Goal: Task Accomplishment & Management: Manage account settings

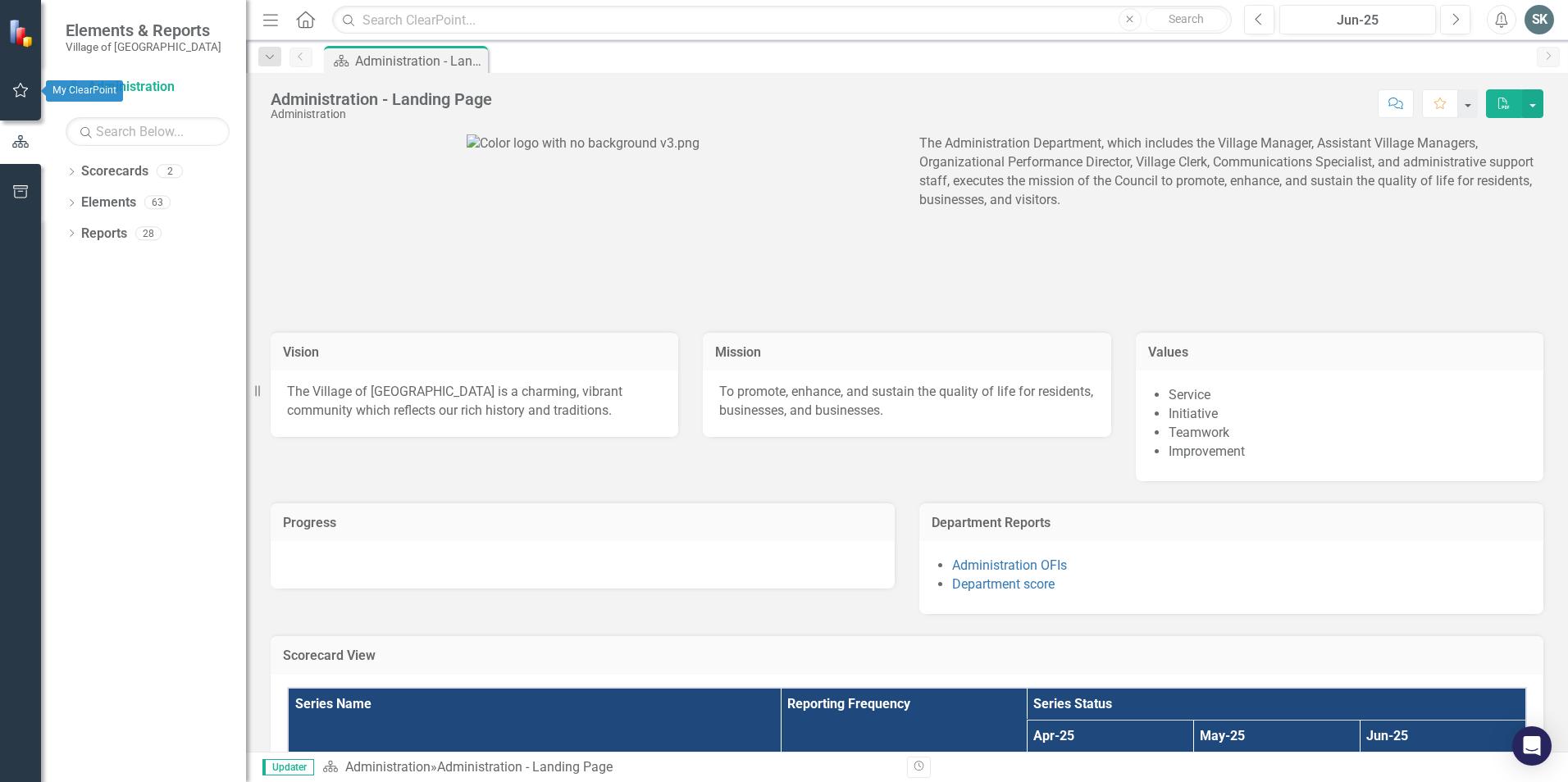
click at [15, 88] on icon "button" at bounding box center [21, 91] width 17 height 13
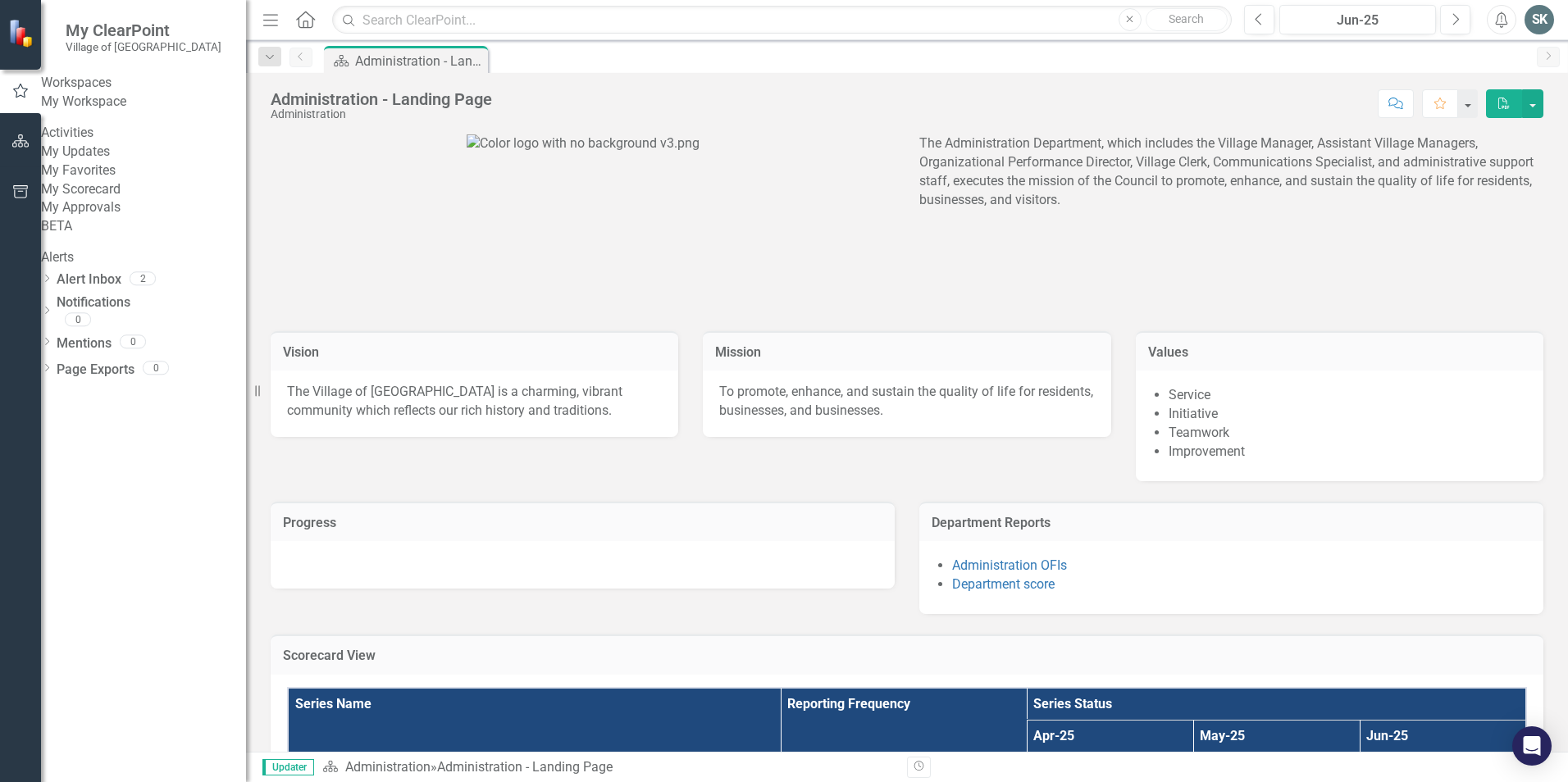
click at [101, 180] on link "My Favorites" at bounding box center [144, 171] width 205 height 19
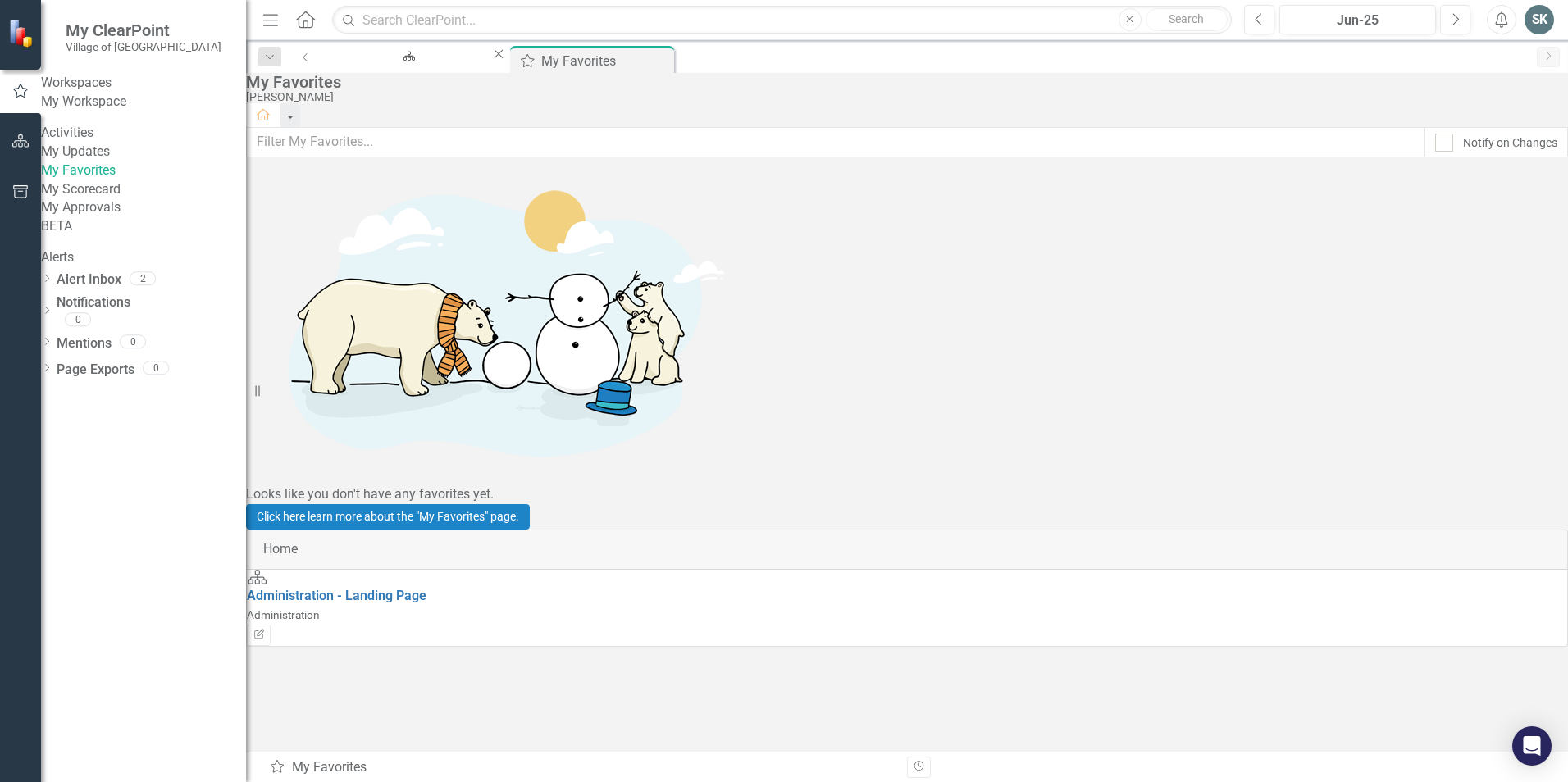
click at [98, 161] on link "My Updates" at bounding box center [144, 152] width 205 height 19
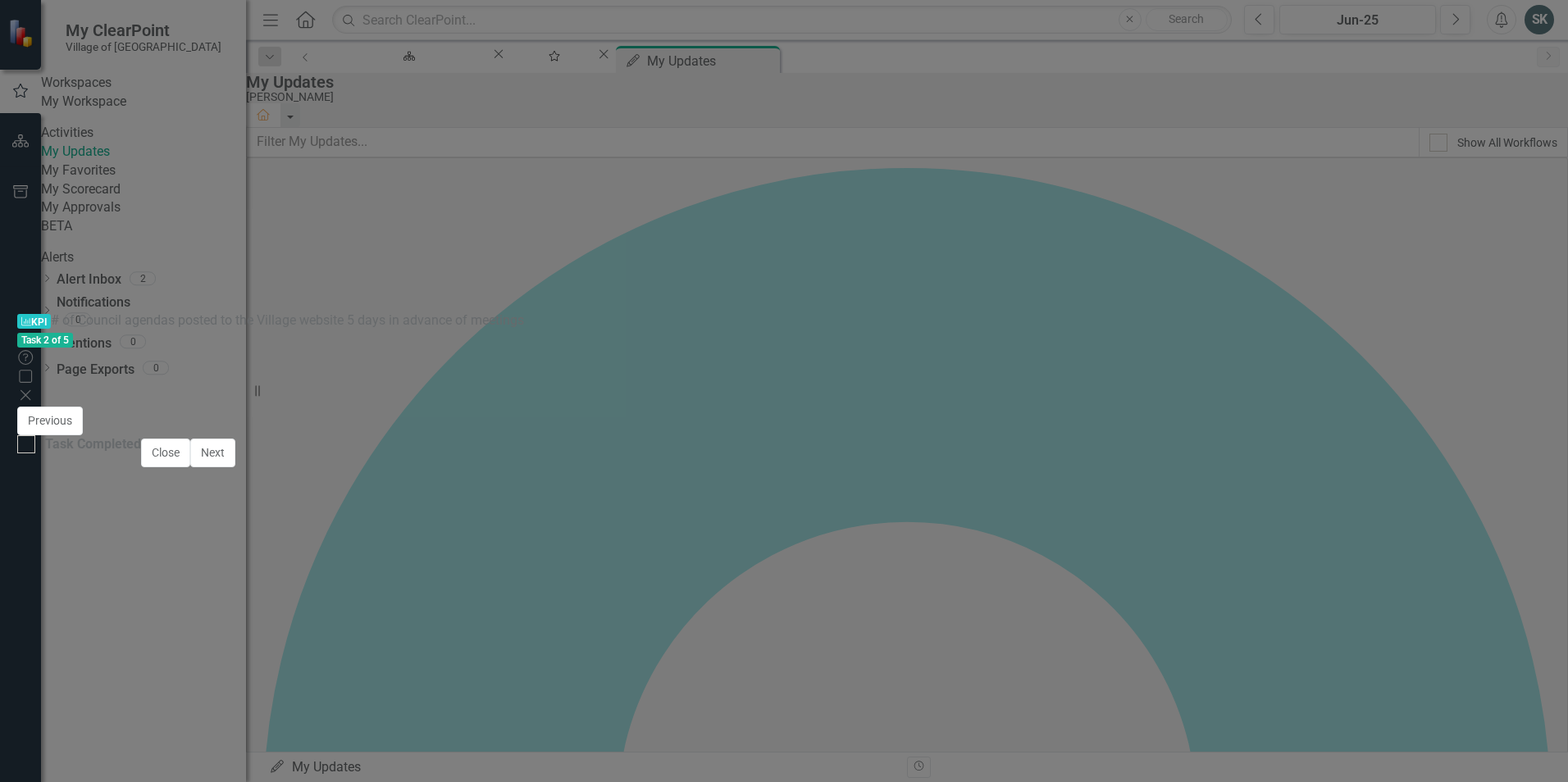
scroll to position [251, 0]
click at [190, 468] on button "Close" at bounding box center [165, 453] width 49 height 29
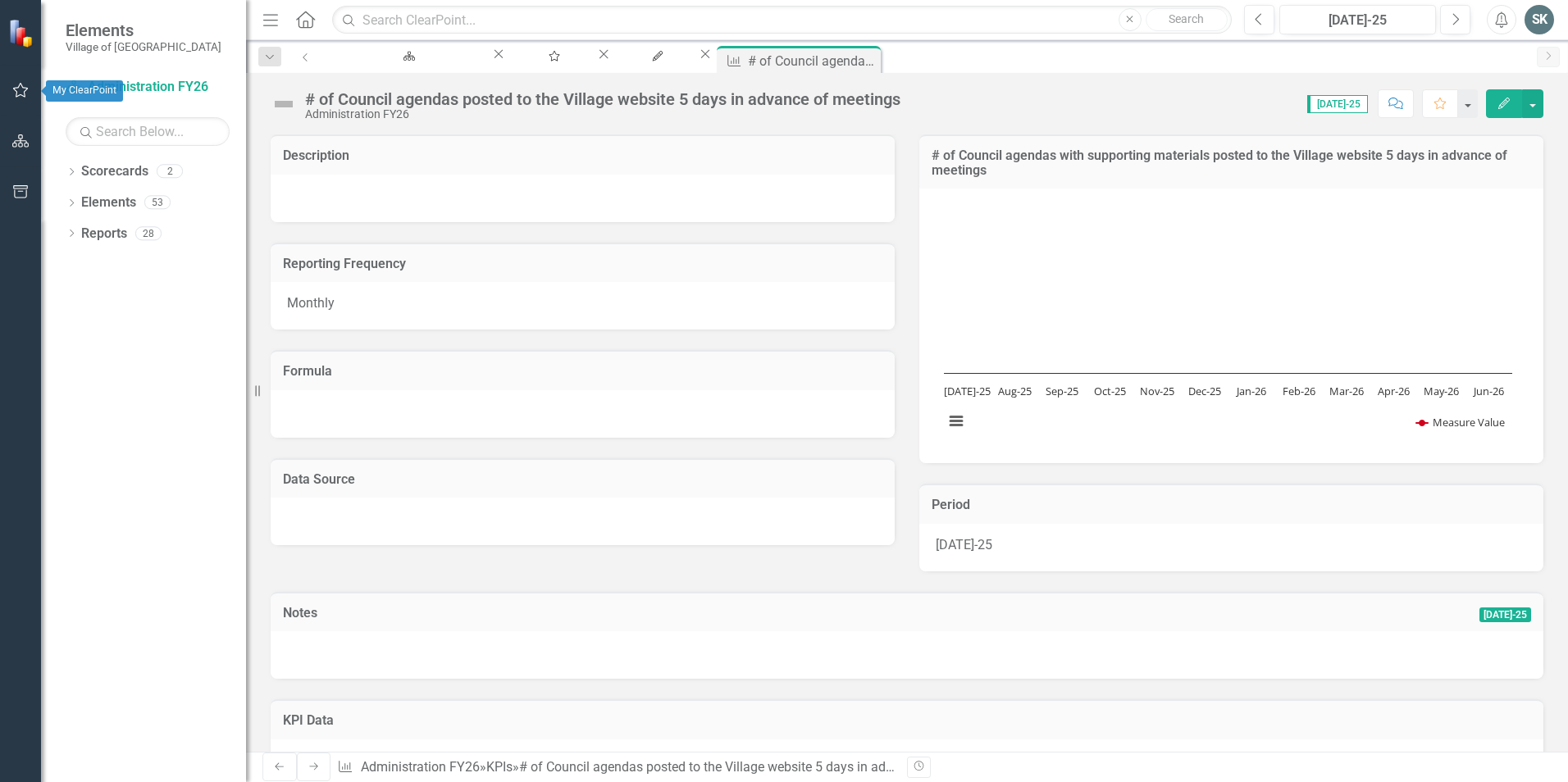
click at [16, 91] on icon "button" at bounding box center [21, 91] width 16 height 15
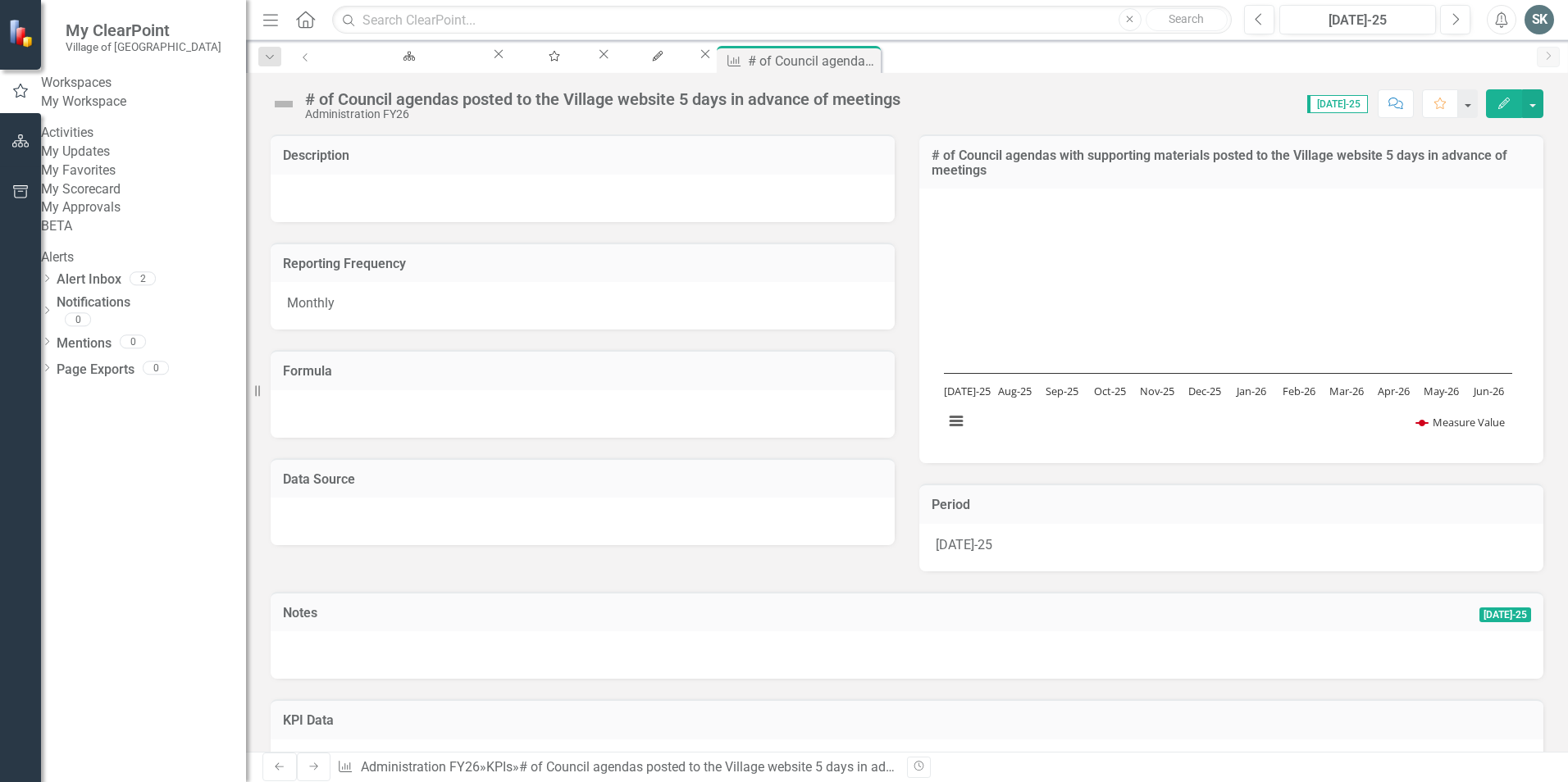
click at [107, 161] on link "My Updates" at bounding box center [144, 152] width 205 height 19
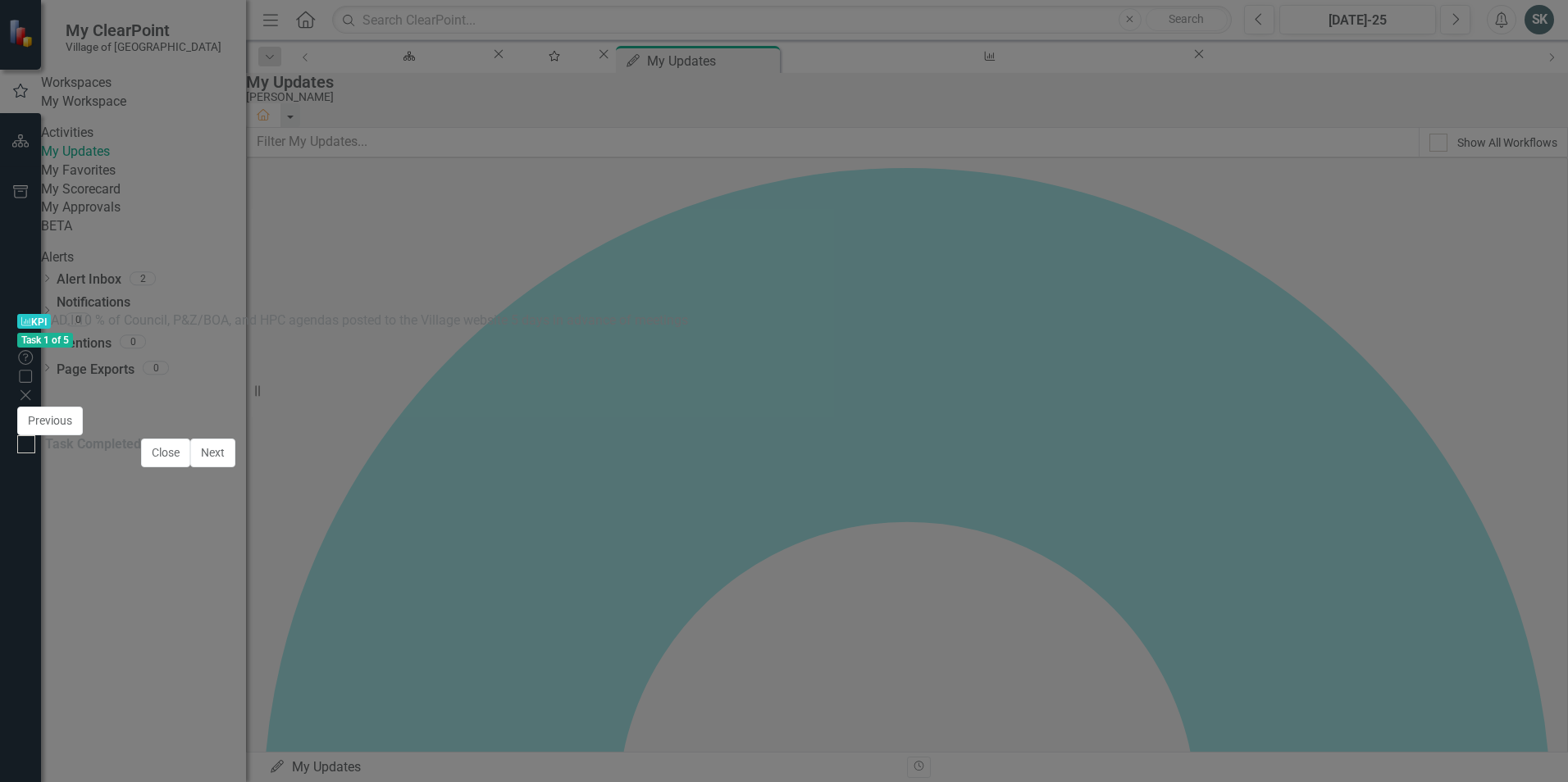
scroll to position [266, 0]
click at [28, 446] on input "Task Completed" at bounding box center [21, 440] width 10 height 10
checkbox input "true"
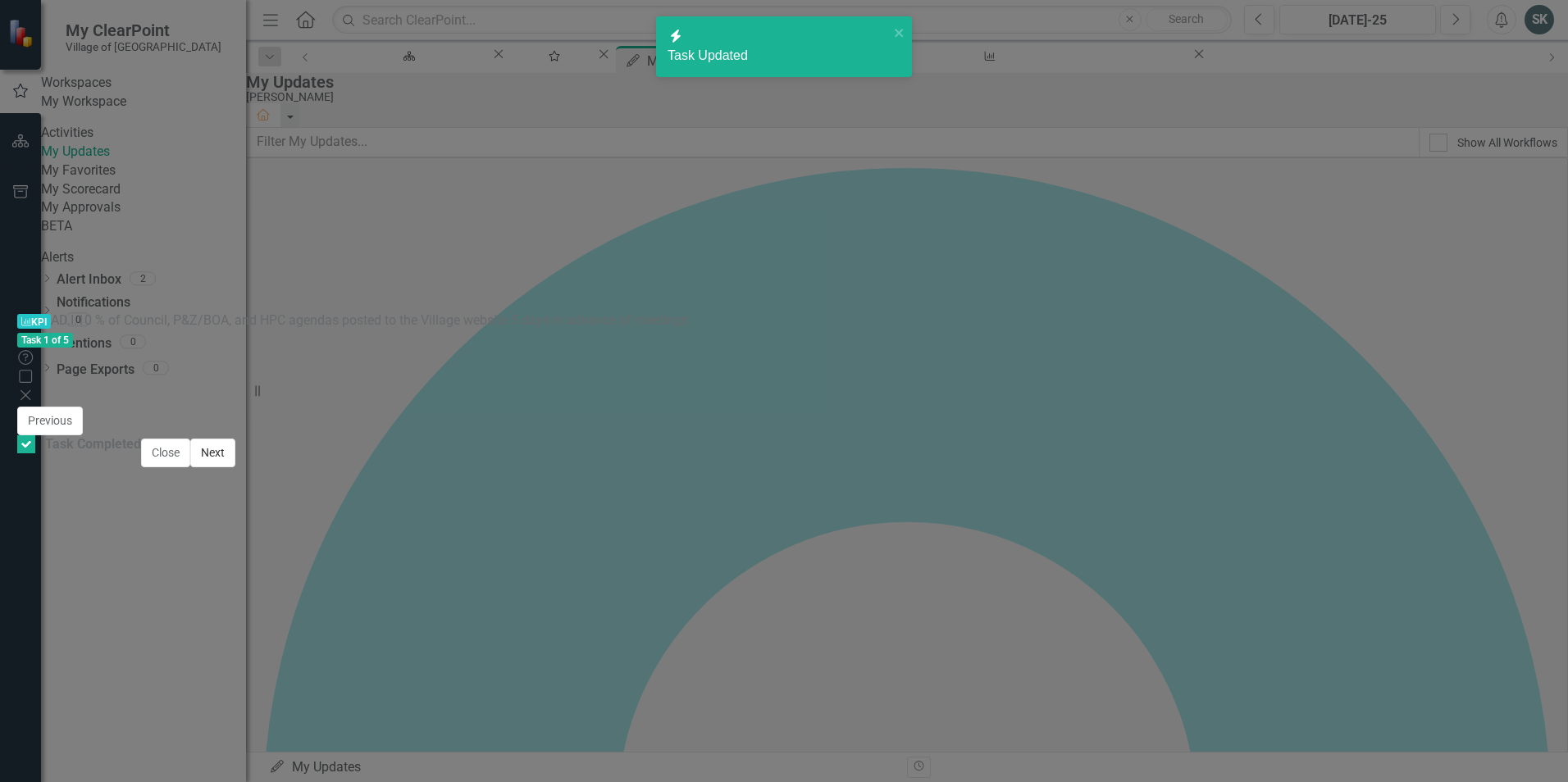
click at [235, 468] on button "Next" at bounding box center [213, 453] width 45 height 29
checkbox input "true"
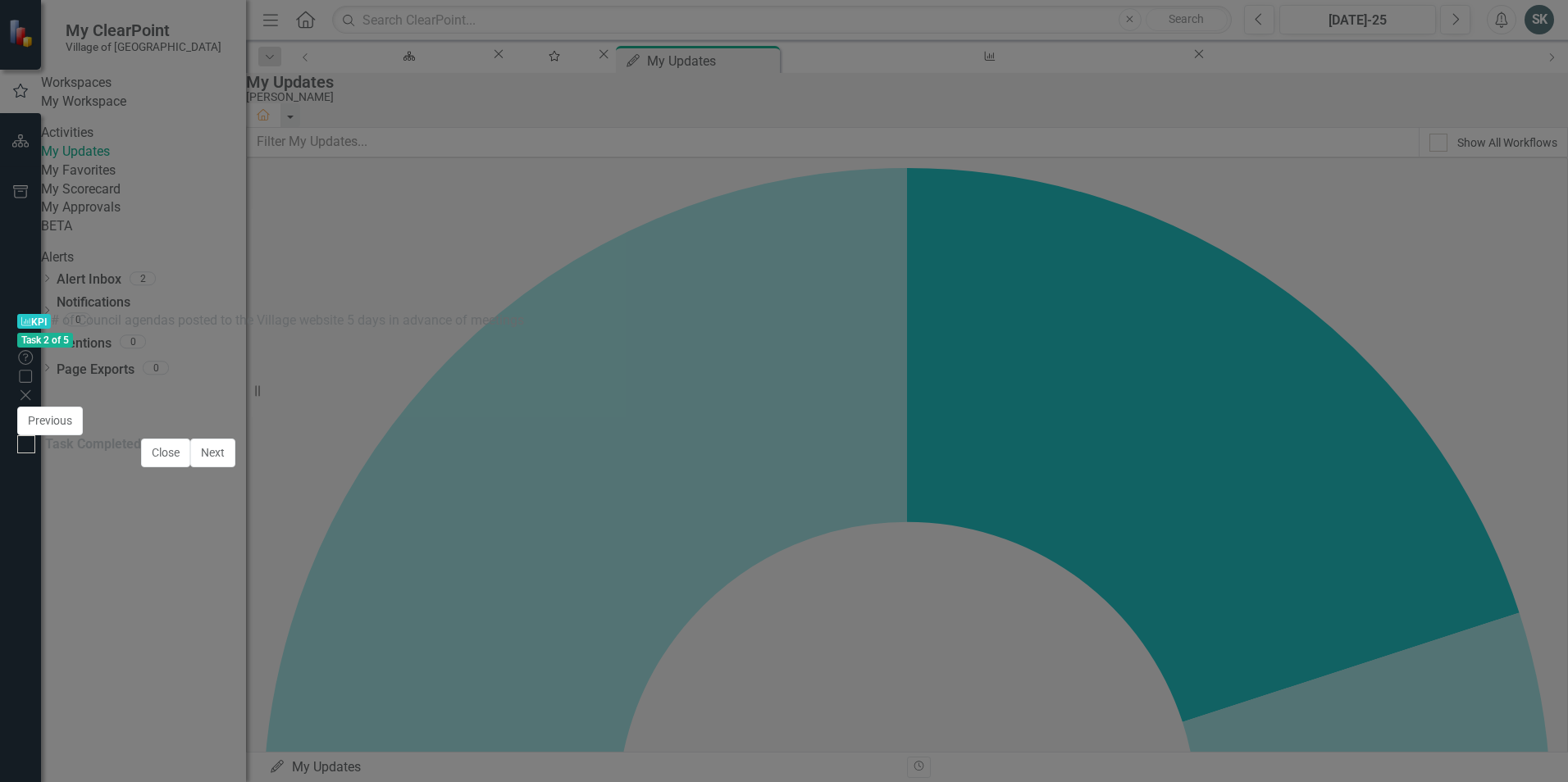
scroll to position [251, 0]
type textarea "5"
click at [996, 407] on button "Save" at bounding box center [977, 421] width 36 height 29
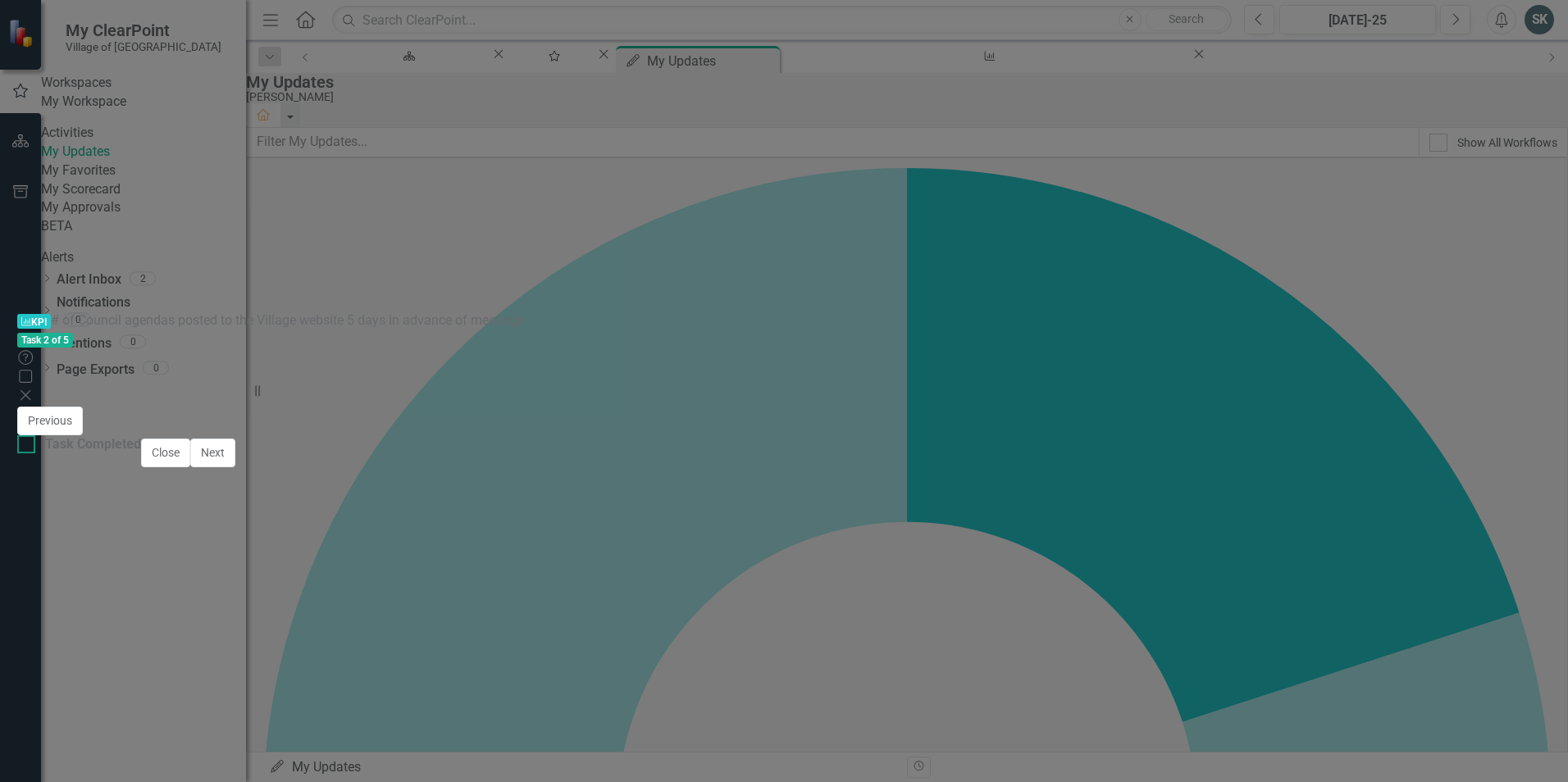
click at [35, 454] on div at bounding box center [25, 444] width 18 height 18
click at [28, 446] on input "Task Completed" at bounding box center [21, 440] width 10 height 10
checkbox input "true"
click at [235, 468] on button "Next" at bounding box center [213, 453] width 45 height 29
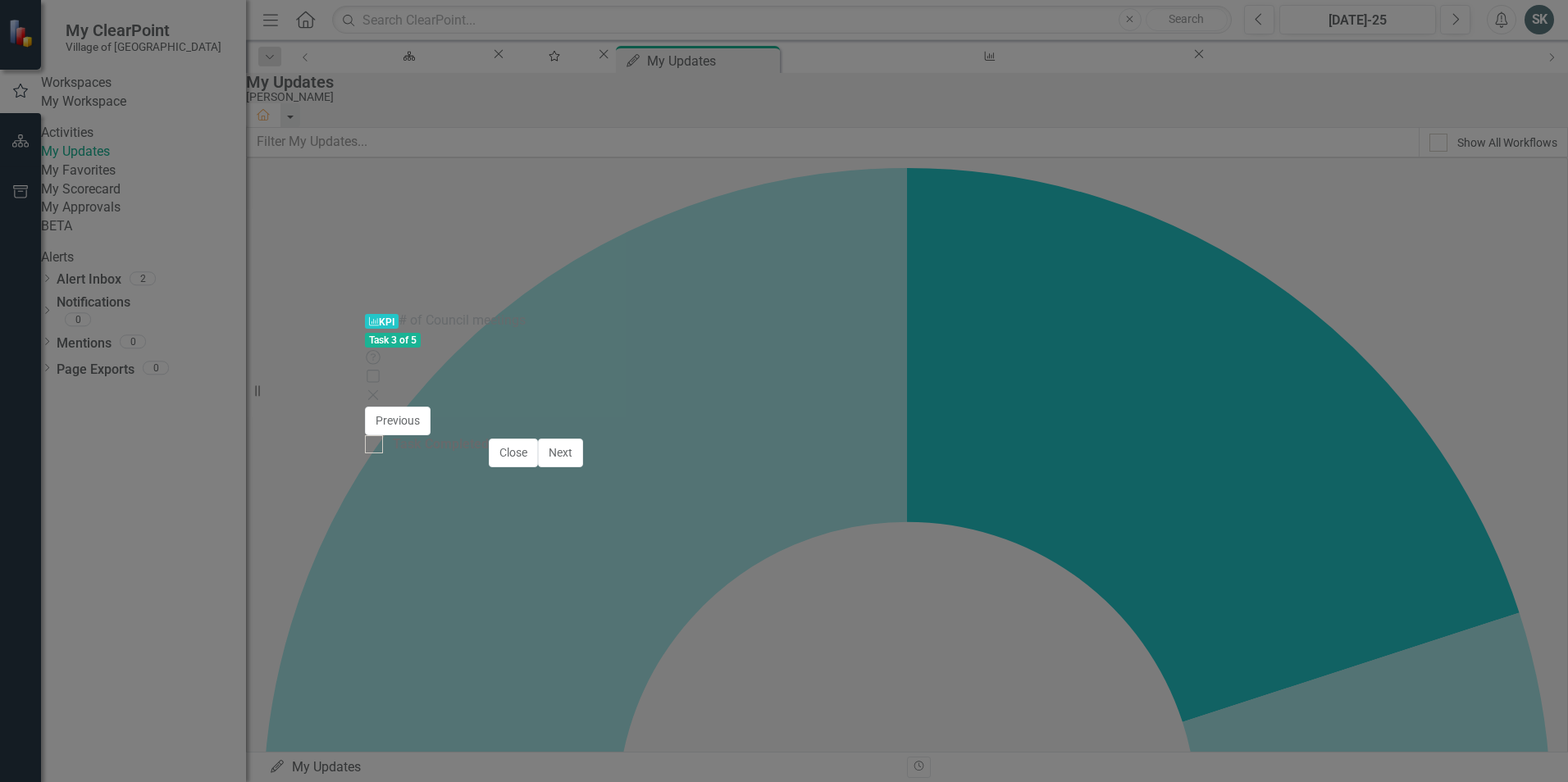
checkbox input "true"
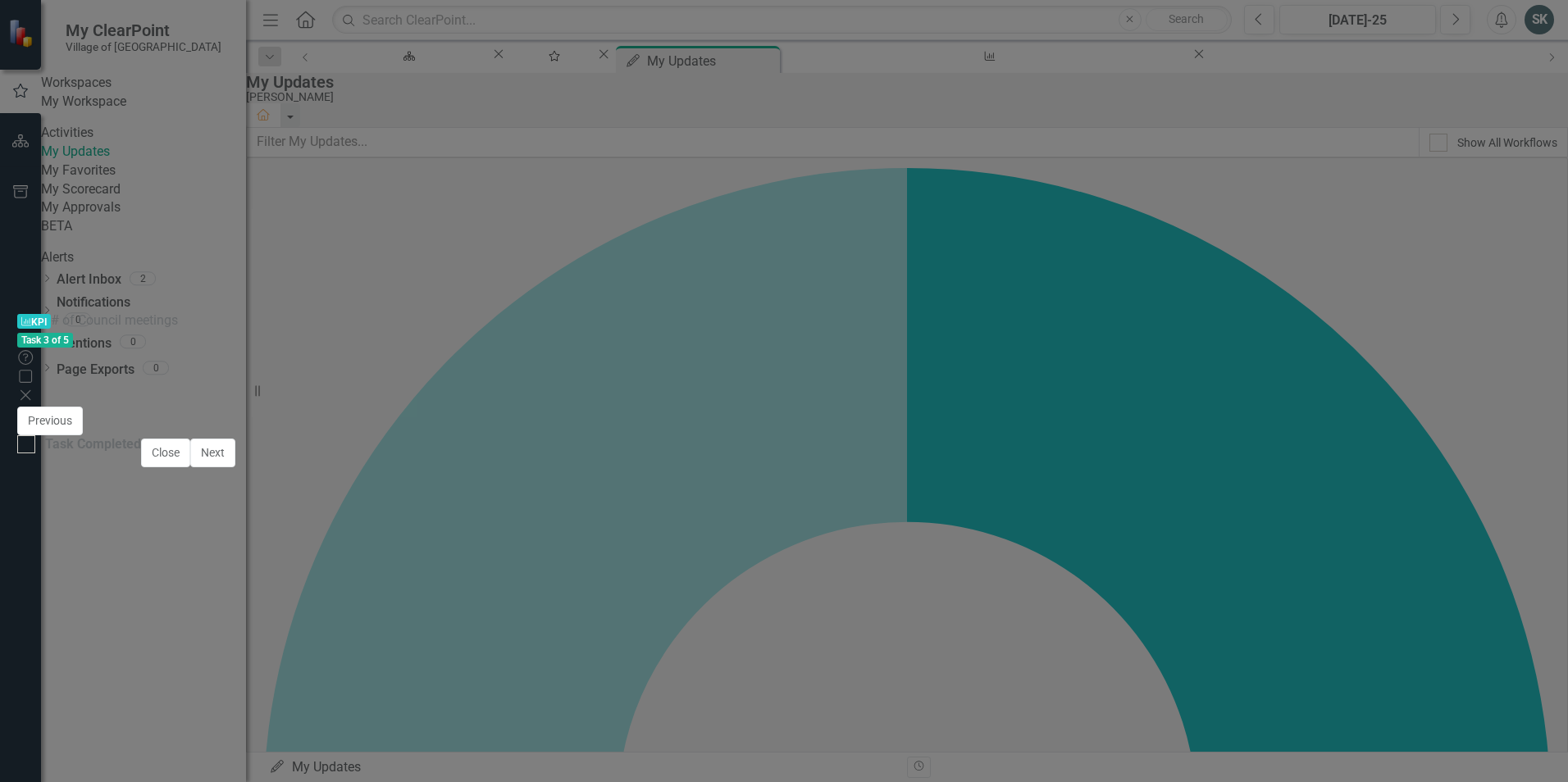
type textarea "5"
click at [985, 415] on icon "Save" at bounding box center [978, 421] width 15 height 11
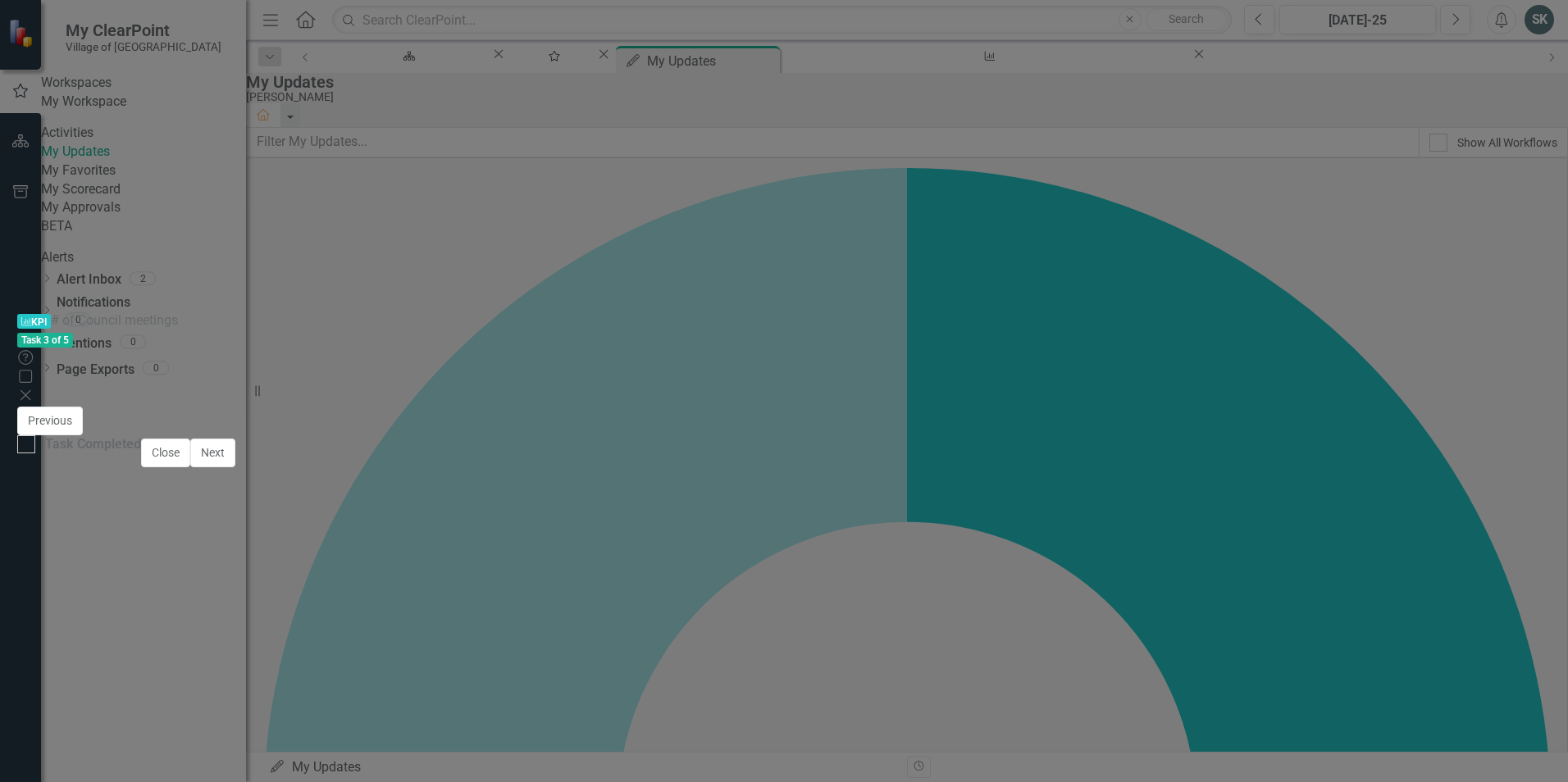
type textarea "5"
click at [985, 415] on icon "Save" at bounding box center [978, 421] width 15 height 11
click at [35, 454] on div at bounding box center [25, 444] width 18 height 18
click at [28, 446] on input "Task Completed" at bounding box center [21, 440] width 10 height 10
checkbox input "true"
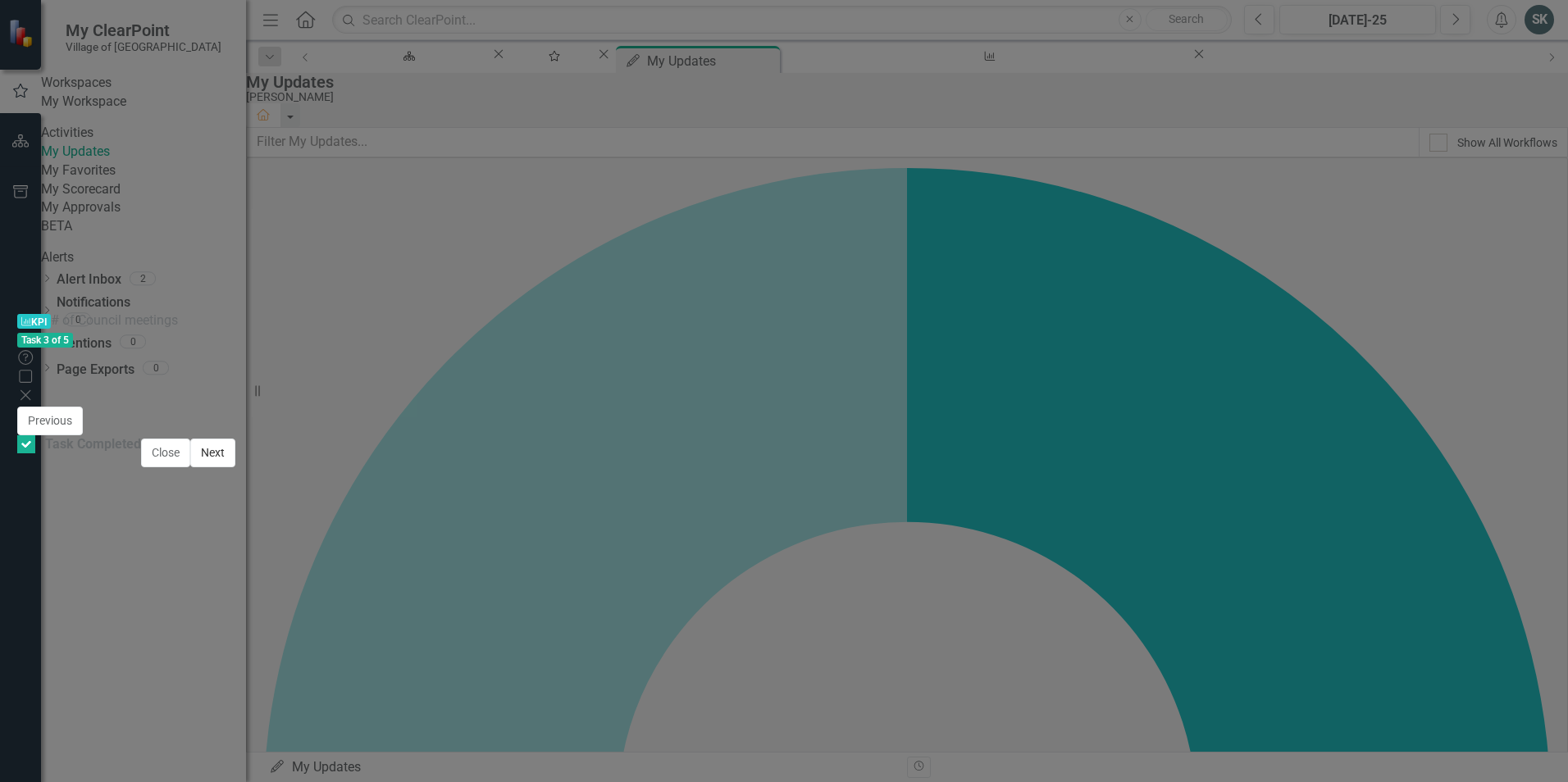
click at [235, 468] on button "Next" at bounding box center [213, 453] width 45 height 29
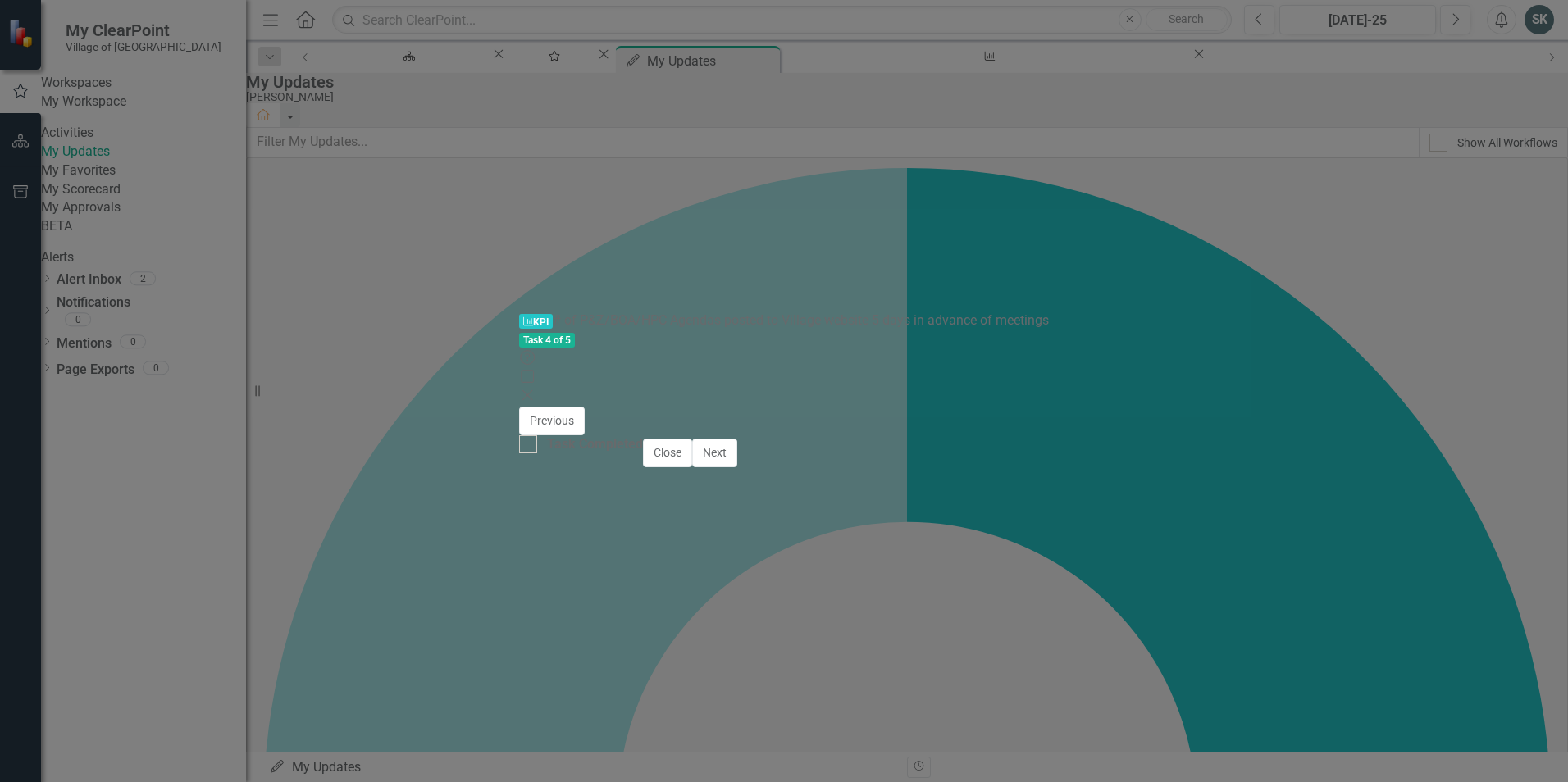
checkbox input "true"
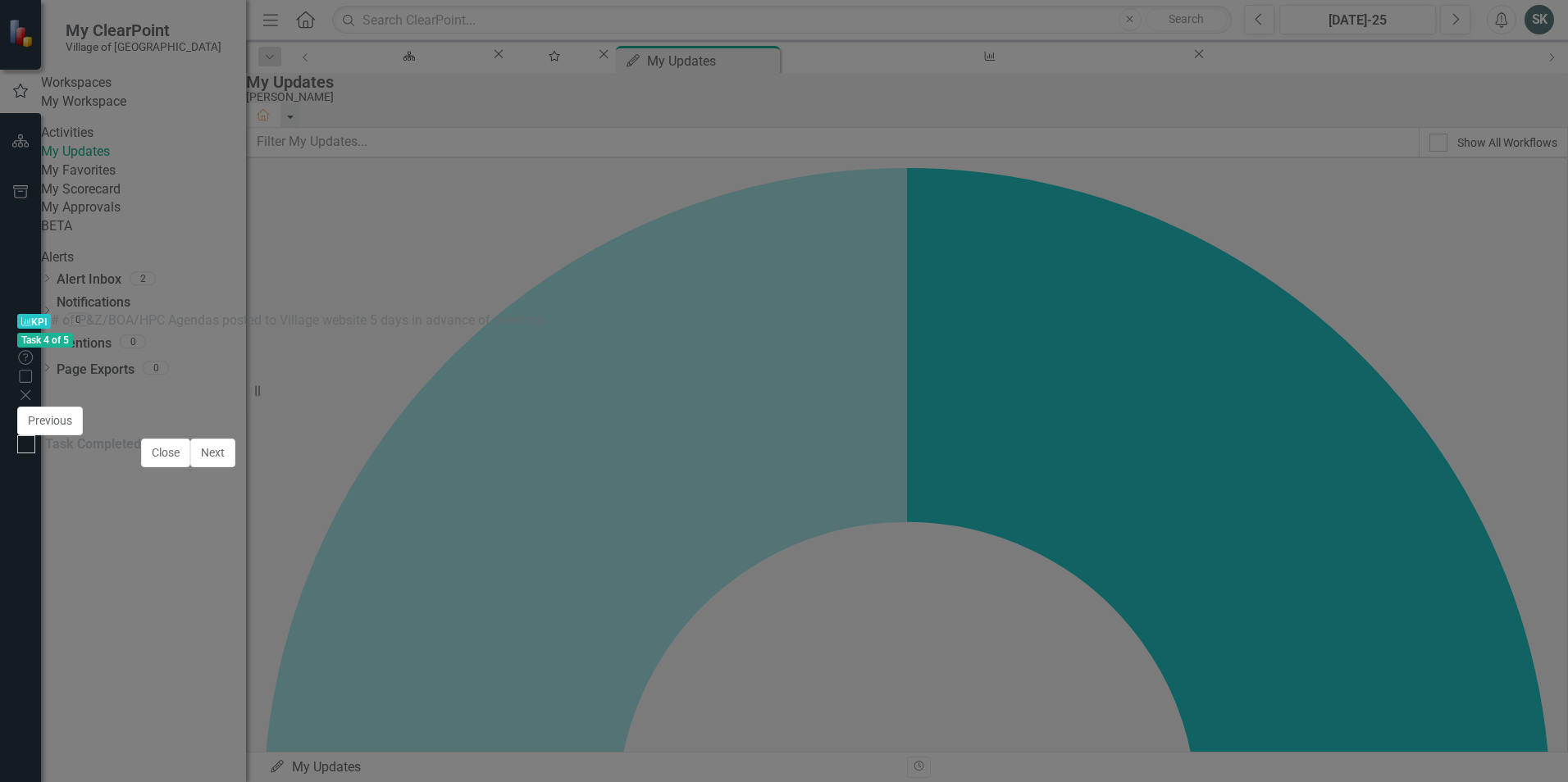
scroll to position [266, 0]
type textarea "3"
click at [985, 415] on icon "Save" at bounding box center [978, 421] width 15 height 11
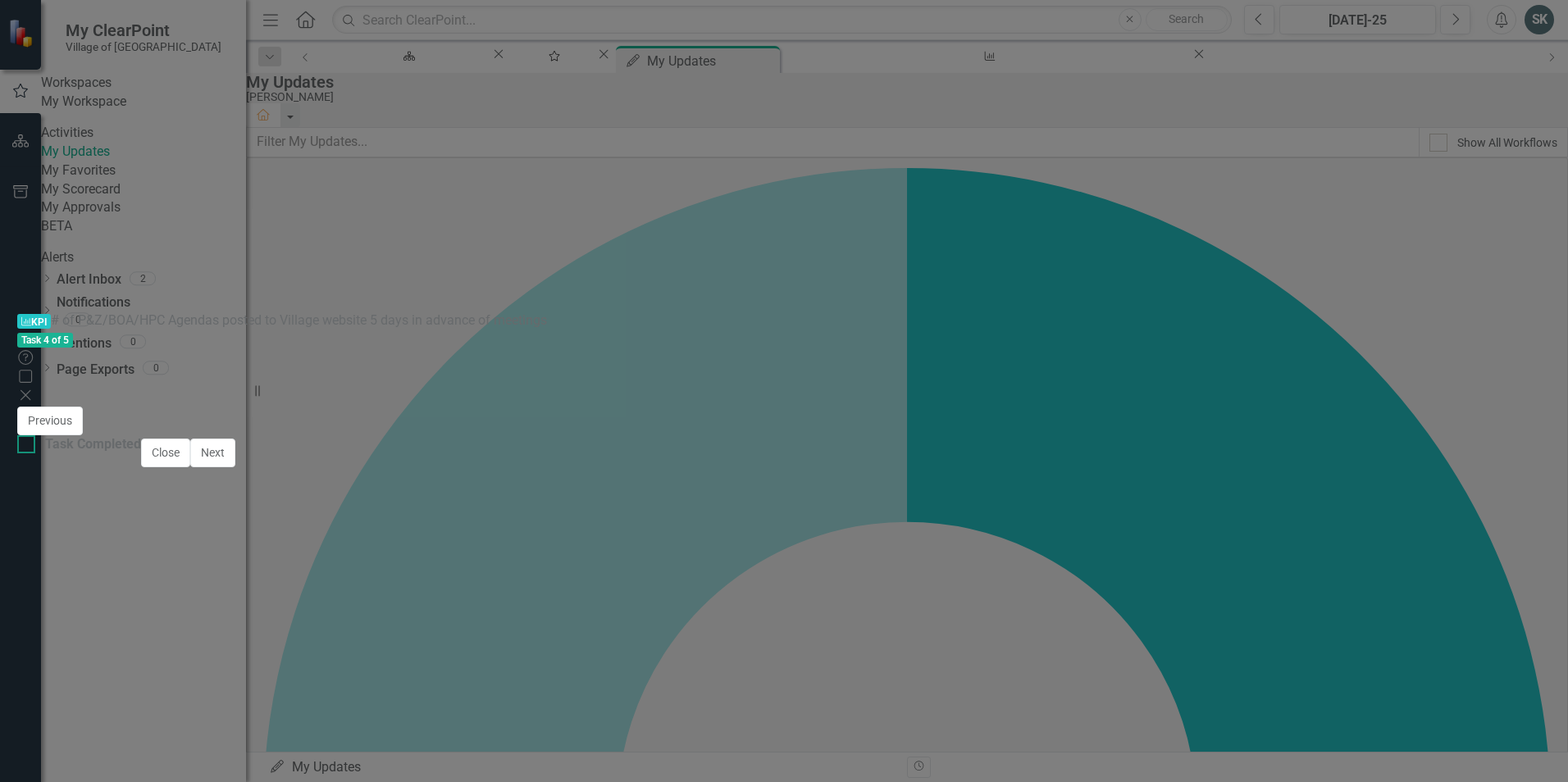
click at [35, 454] on div at bounding box center [25, 444] width 18 height 18
click at [28, 446] on input "Task Completed" at bounding box center [21, 440] width 10 height 10
checkbox input "true"
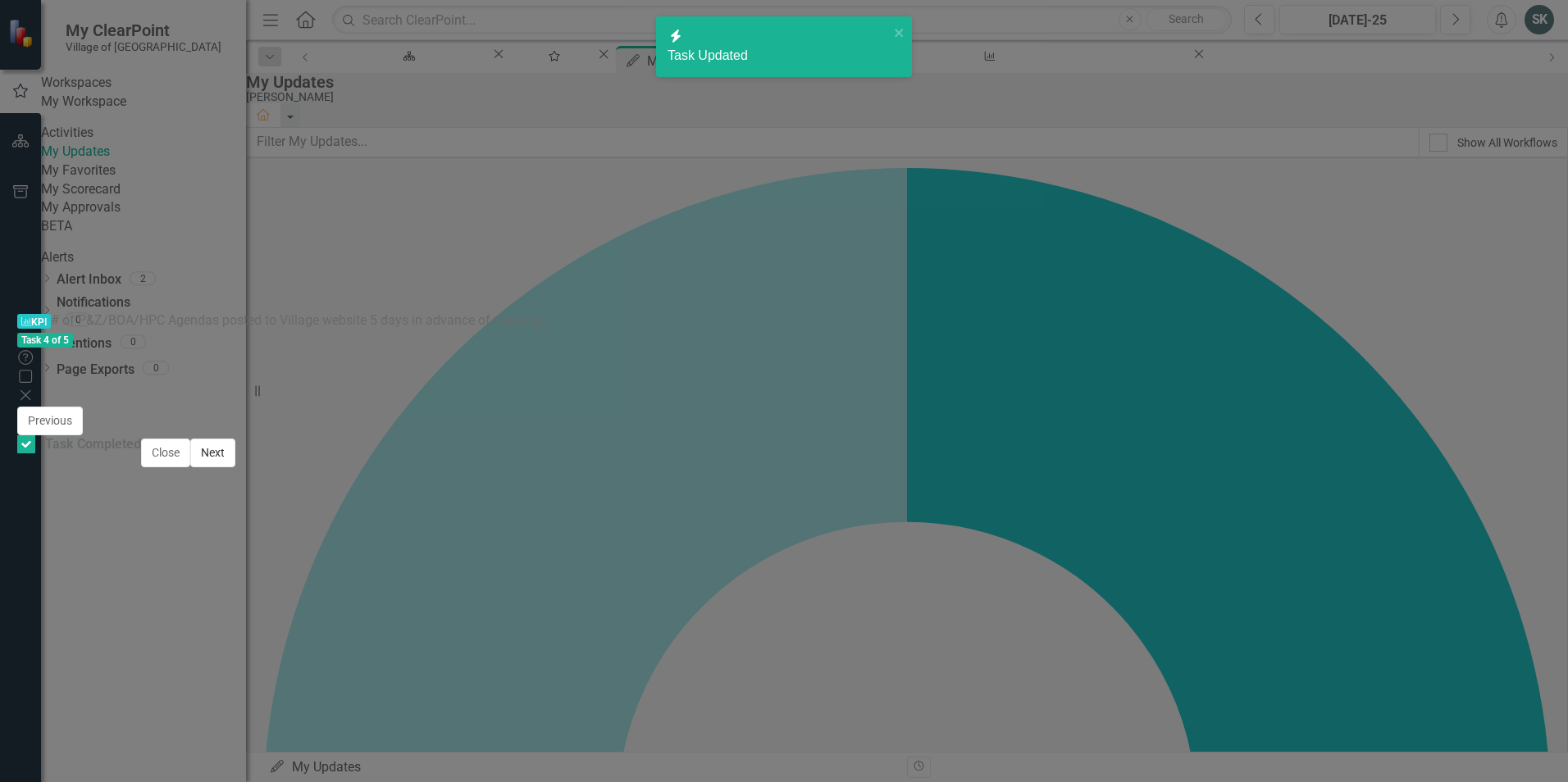
click at [235, 468] on button "Next" at bounding box center [213, 453] width 45 height 29
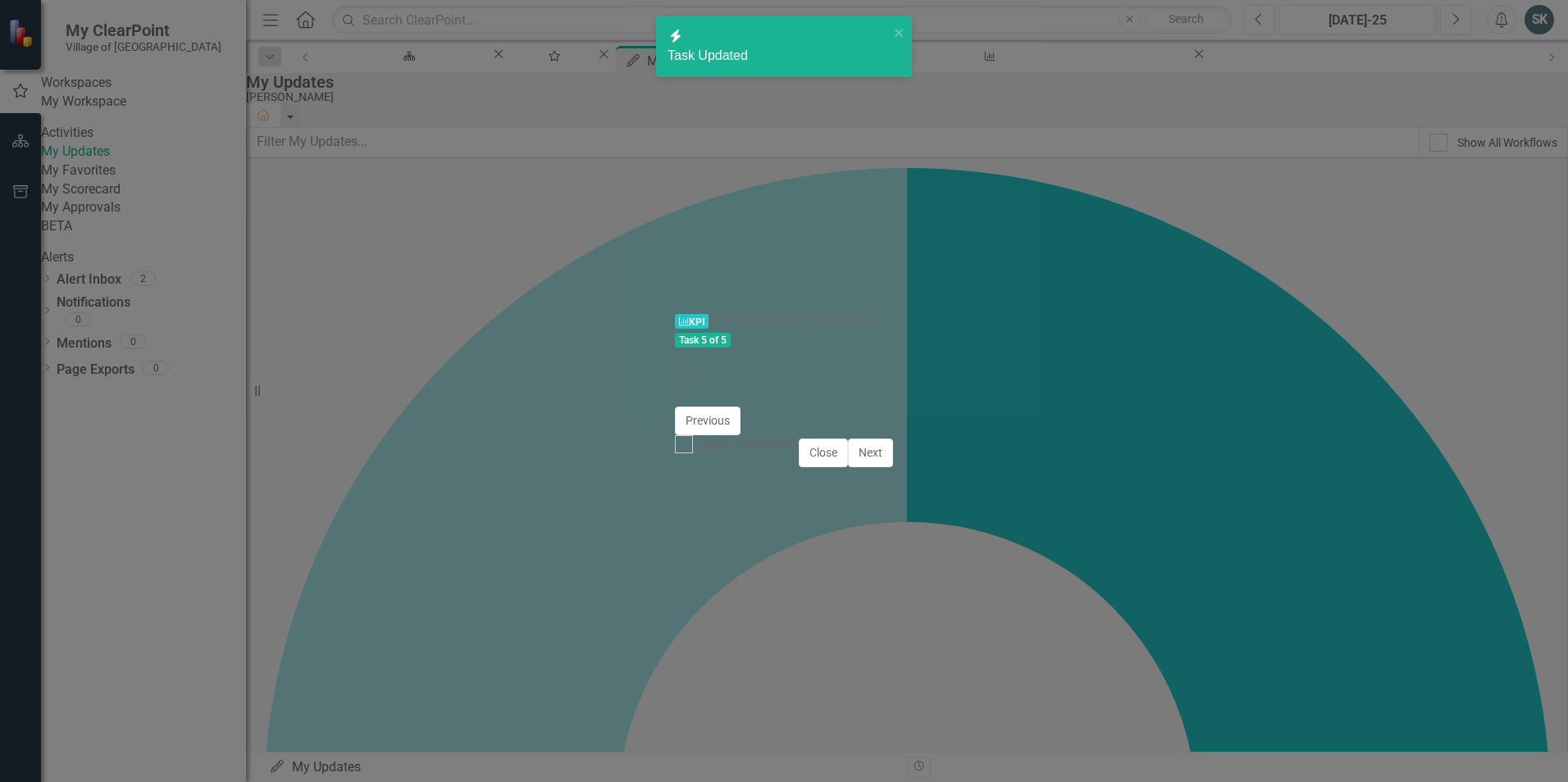
checkbox input "true"
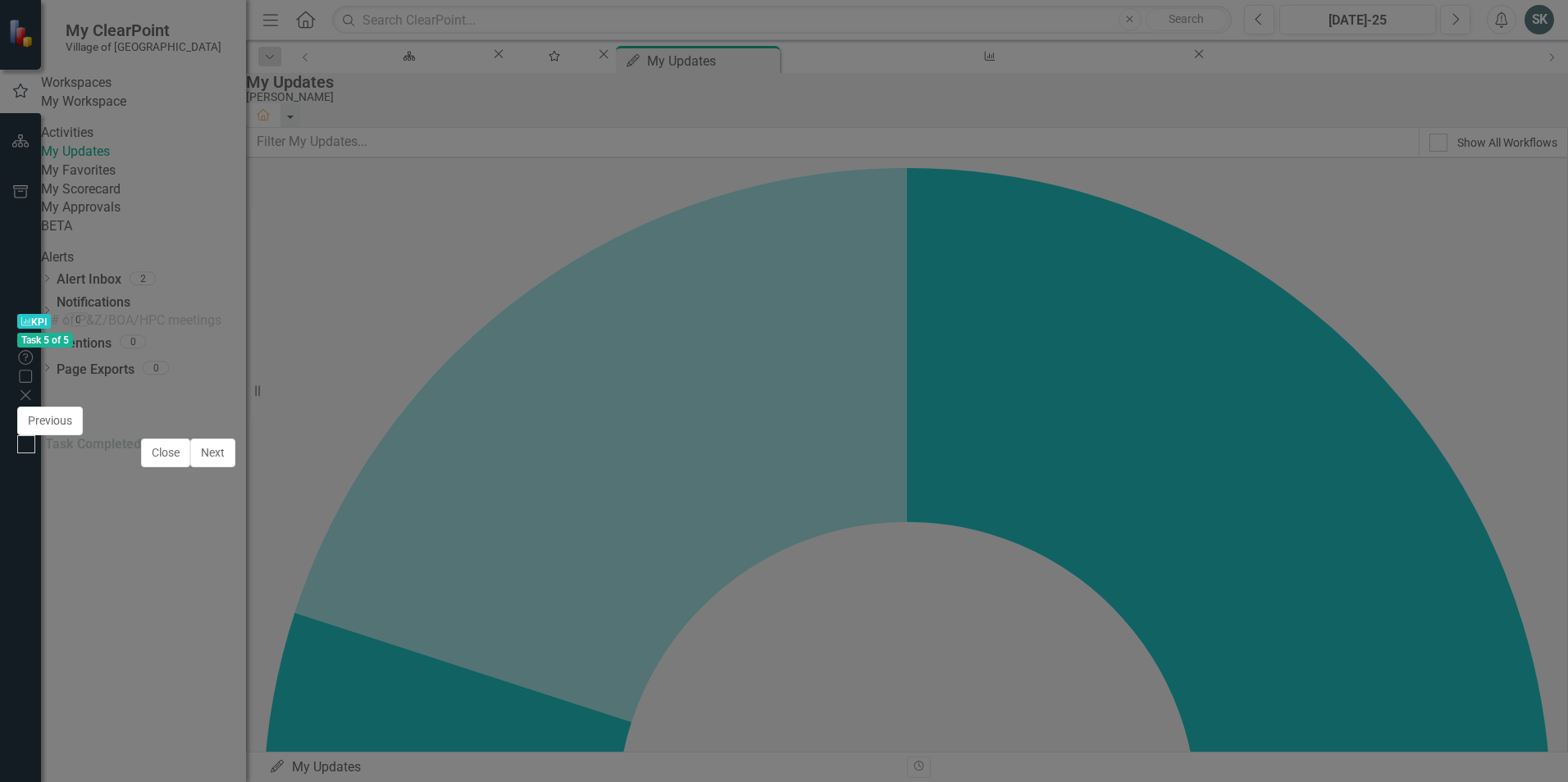
scroll to position [251, 0]
type textarea "3.00"
click at [996, 407] on button "Save" at bounding box center [977, 421] width 36 height 29
click at [35, 454] on div at bounding box center [25, 444] width 18 height 18
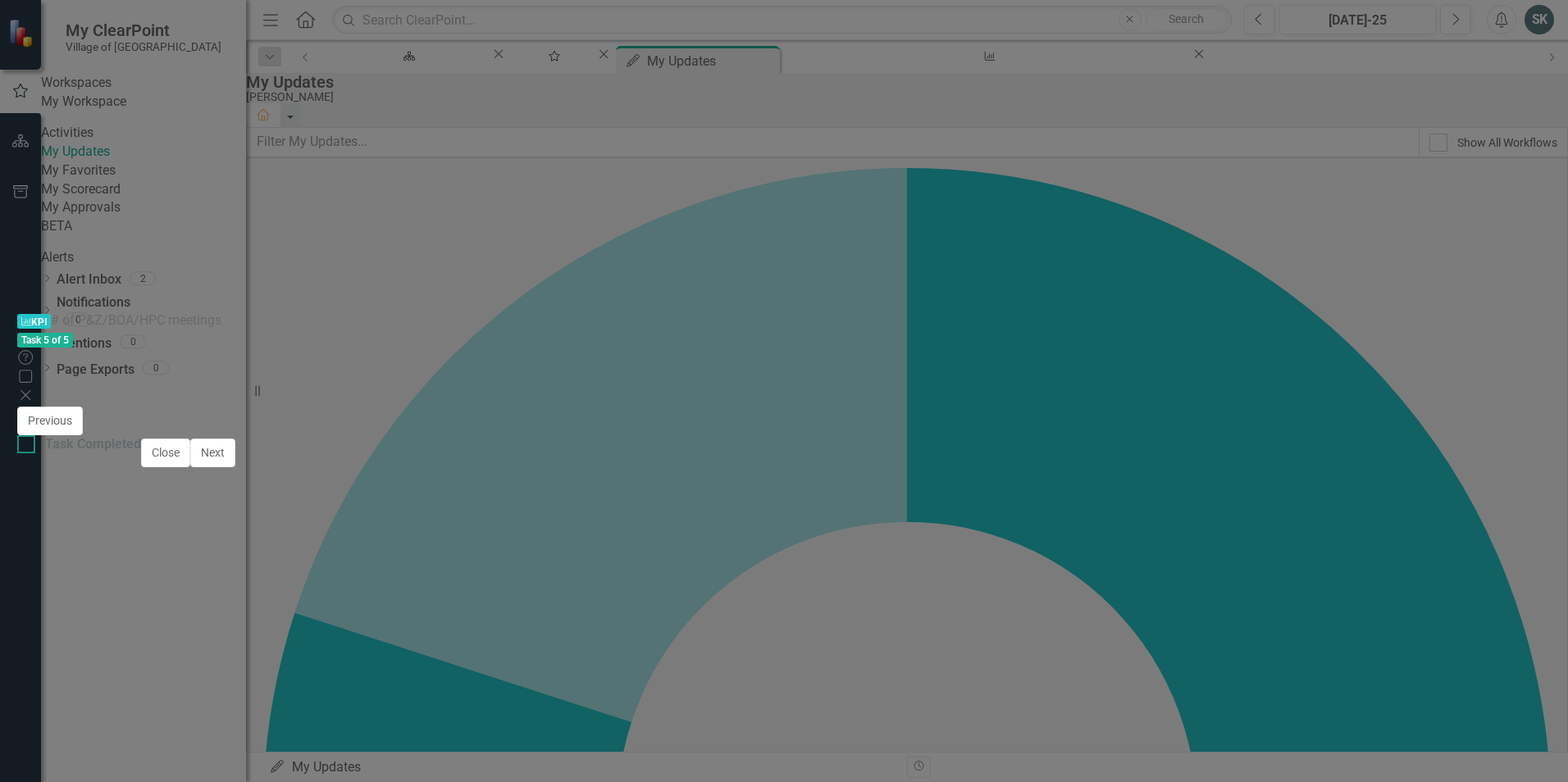
click at [28, 446] on input "Task Completed" at bounding box center [21, 440] width 10 height 10
checkbox input "true"
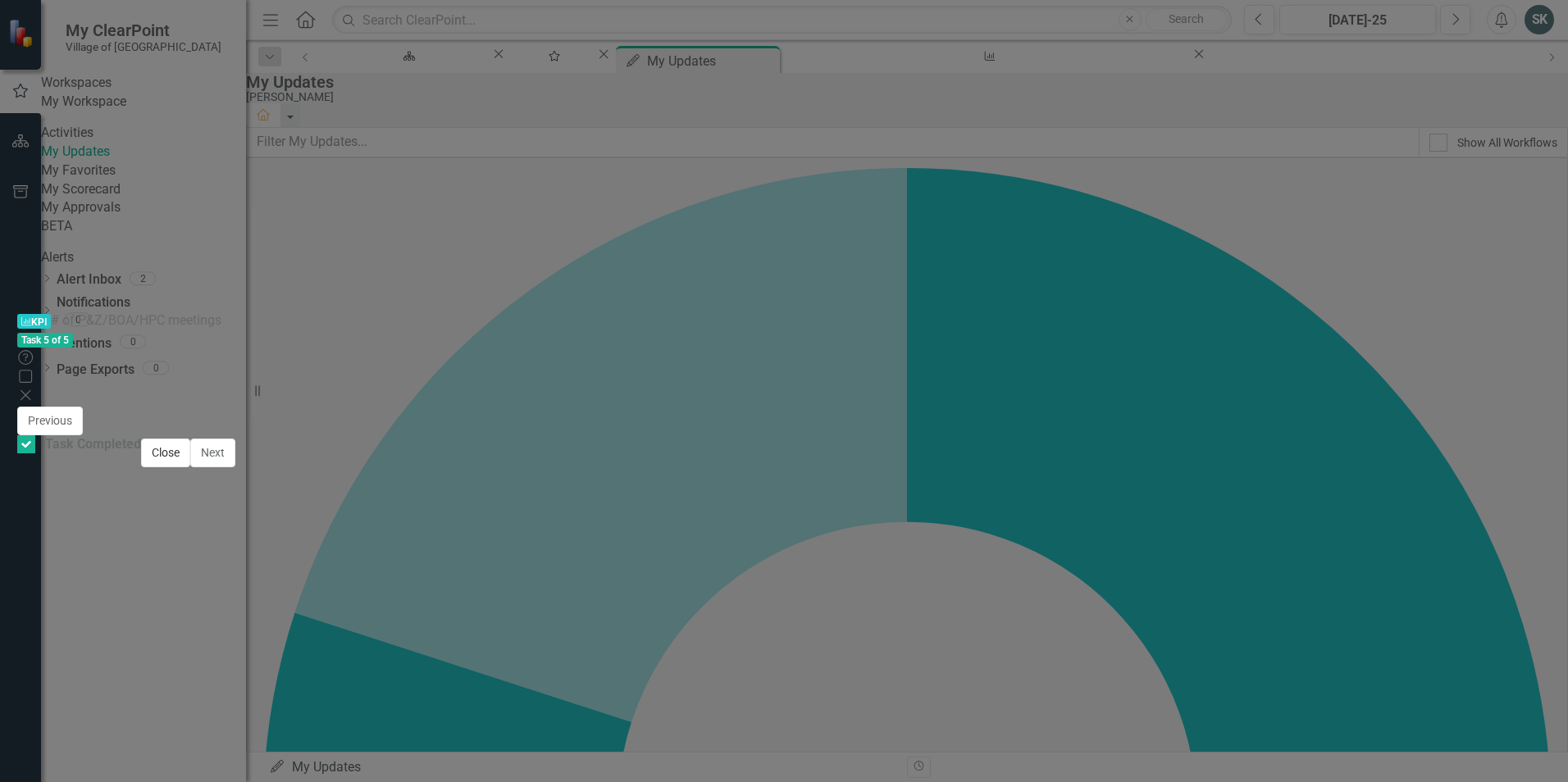
click at [190, 468] on button "Close" at bounding box center [165, 453] width 49 height 29
checkbox input "true"
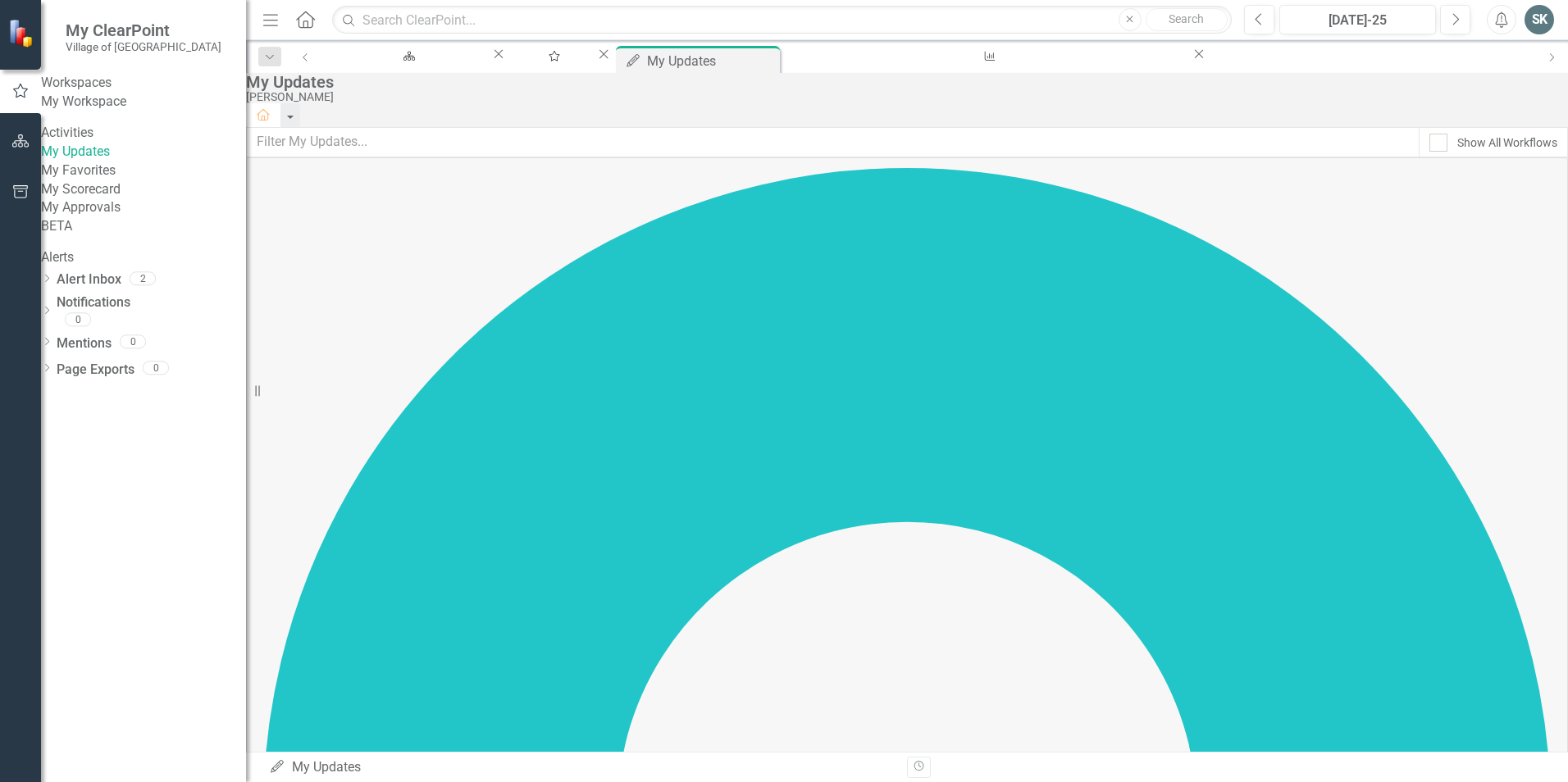
click at [1545, 23] on div "SK" at bounding box center [1540, 20] width 30 height 30
click at [1491, 211] on link "Logout Log Out" at bounding box center [1488, 207] width 130 height 31
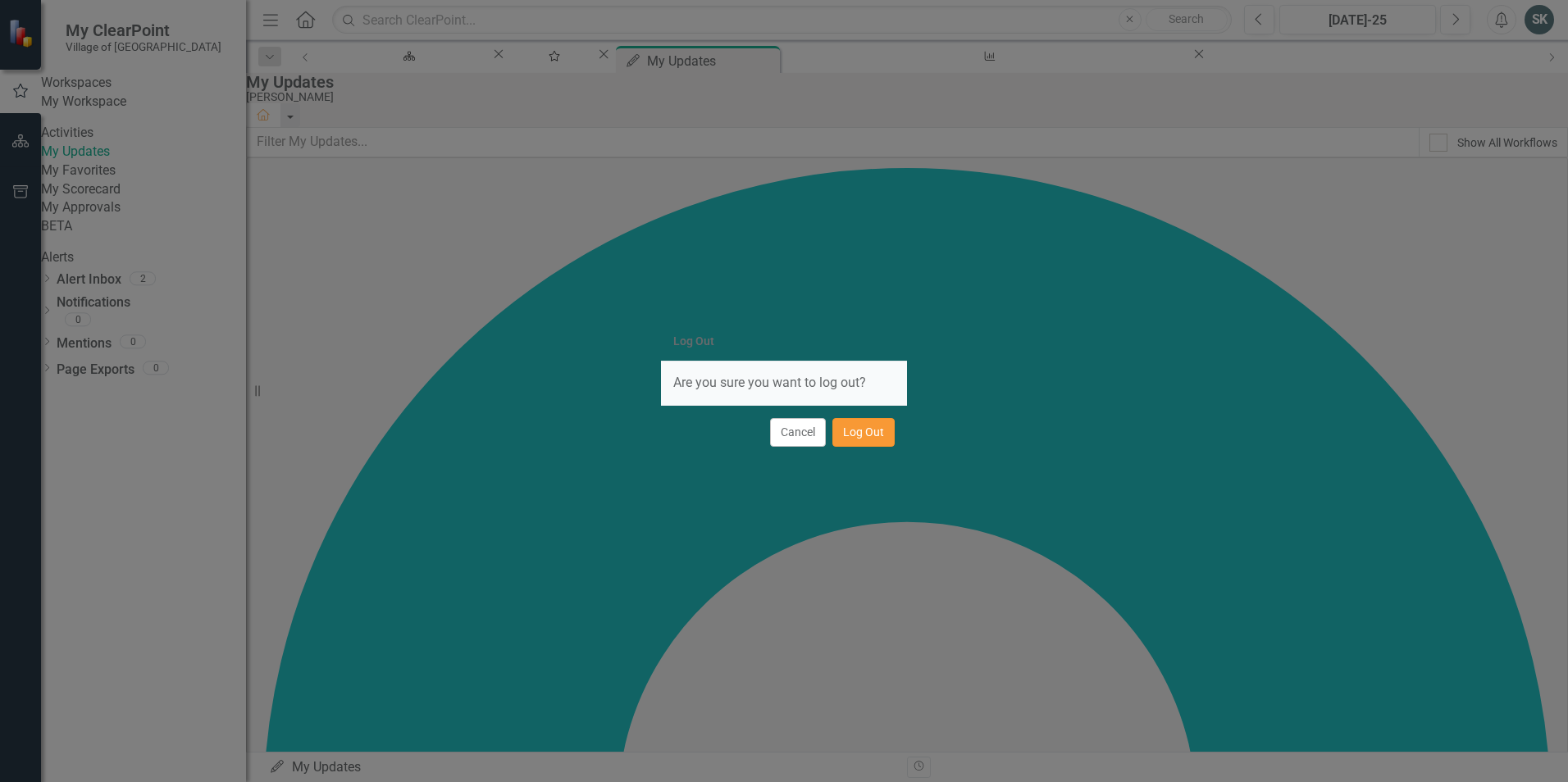
click at [865, 431] on button "Log Out" at bounding box center [863, 432] width 63 height 29
